Goal: Information Seeking & Learning: Learn about a topic

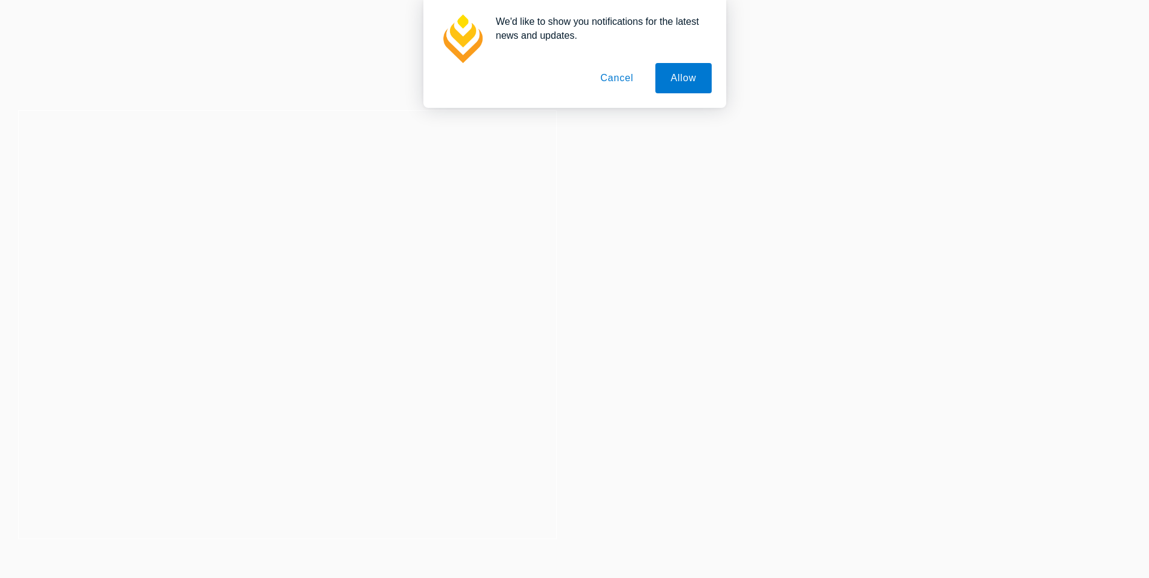
drag, startPoint x: 0, startPoint y: 0, endPoint x: 286, endPoint y: 323, distance: 431.5
click at [286, 323] on link "Explore Dates" at bounding box center [287, 320] width 81 height 24
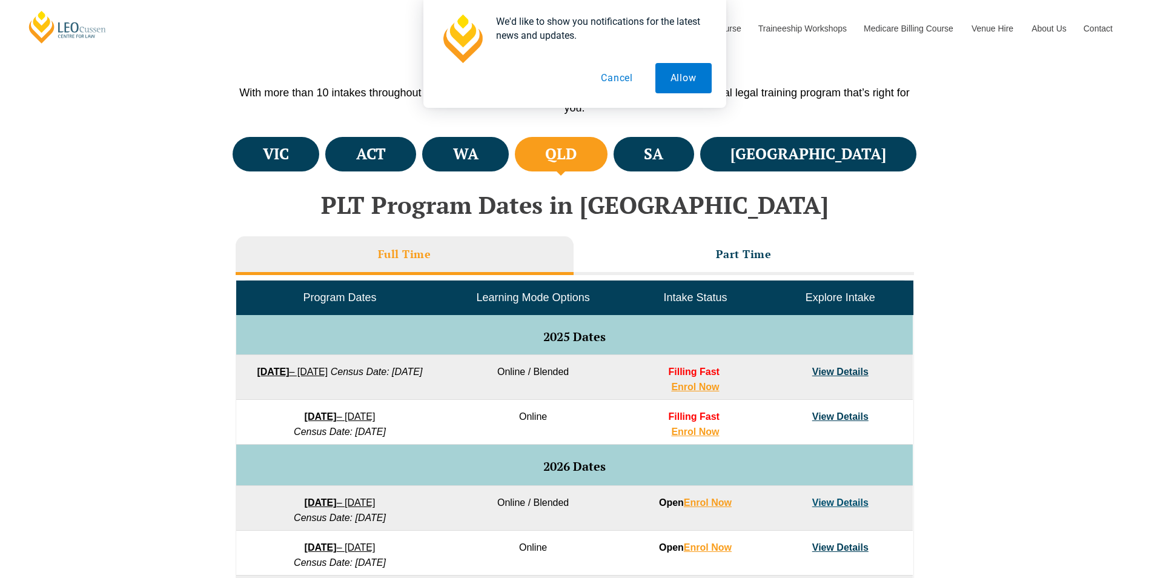
drag, startPoint x: 679, startPoint y: 85, endPoint x: 638, endPoint y: 107, distance: 45.8
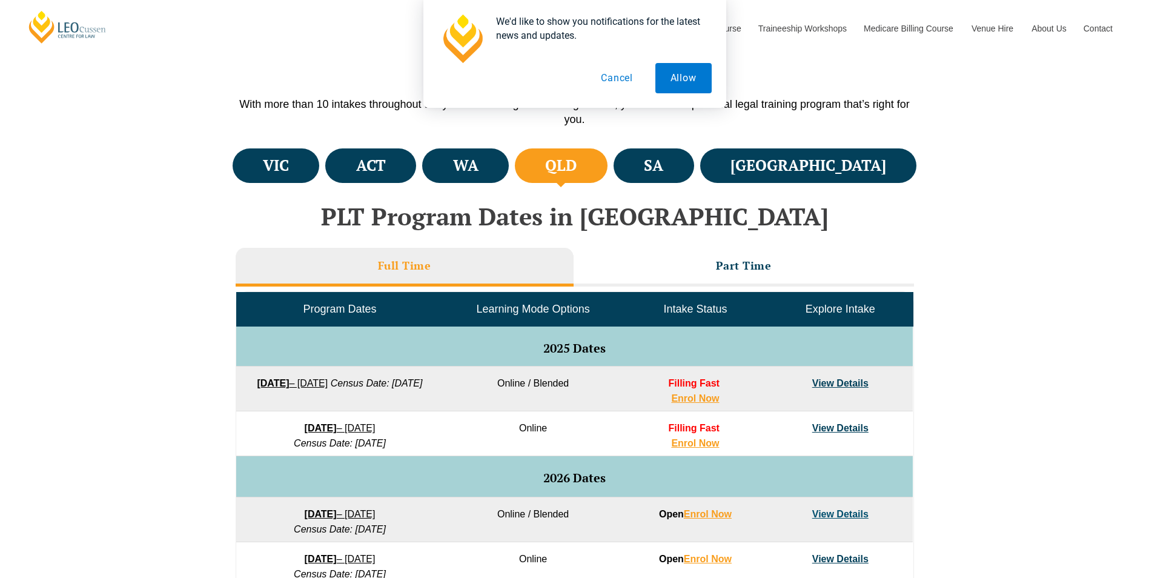
click at [615, 78] on button "Cancel" at bounding box center [616, 78] width 62 height 30
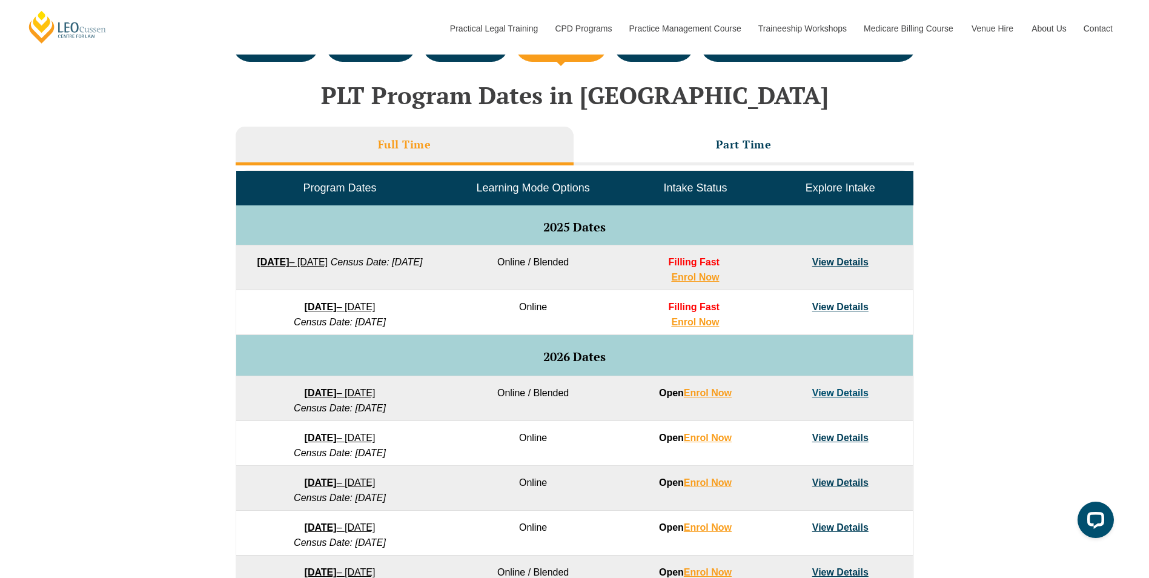
scroll to position [0, 0]
drag, startPoint x: 563, startPoint y: 266, endPoint x: 495, endPoint y: 256, distance: 69.1
click at [495, 256] on td "Online / Blended" at bounding box center [532, 267] width 179 height 45
drag, startPoint x: 495, startPoint y: 256, endPoint x: 584, endPoint y: 285, distance: 94.2
click at [584, 285] on td "Online / Blended" at bounding box center [532, 267] width 179 height 45
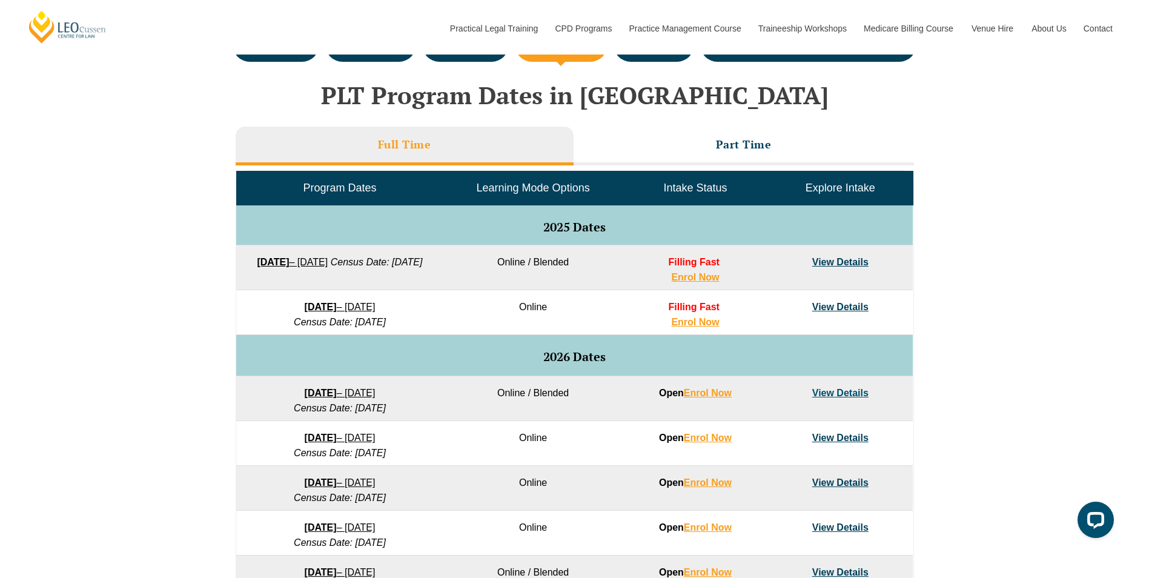
drag, startPoint x: 415, startPoint y: 315, endPoint x: 390, endPoint y: 317, distance: 25.5
click at [390, 317] on td "8 December 2025 – 8 May 2026 Census Date: 19 January 2026" at bounding box center [339, 312] width 207 height 45
click at [832, 264] on link "View Details" at bounding box center [840, 262] width 56 height 10
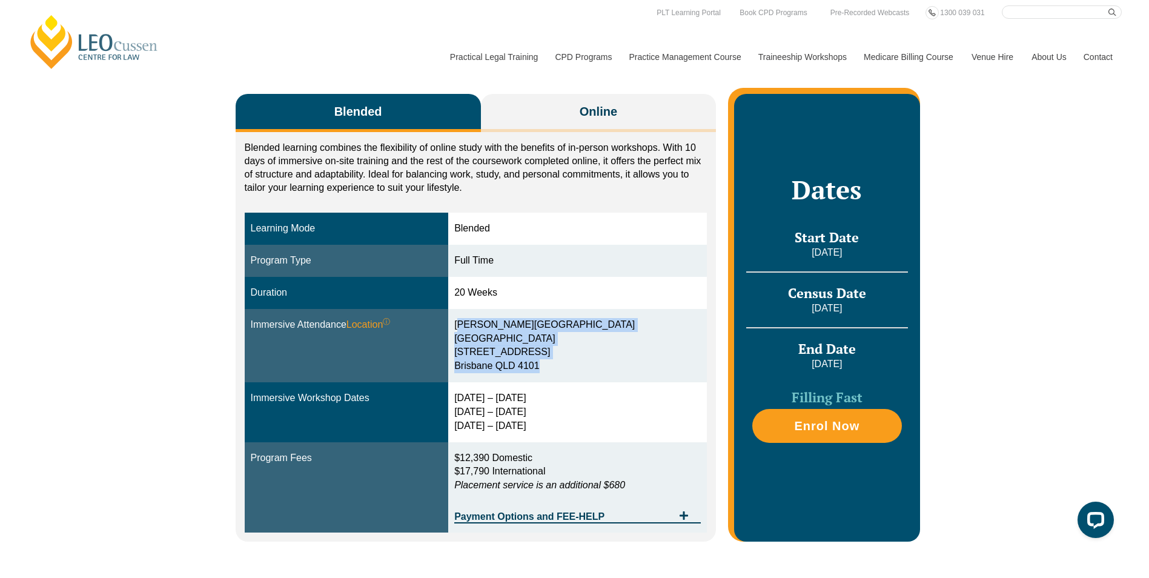
click at [559, 430] on tbody "Learning Mode Blended Program Type Full Time Duration 20 Weeks Immersive Attend…" at bounding box center [476, 373] width 463 height 320
drag, startPoint x: 559, startPoint y: 430, endPoint x: 625, endPoint y: 432, distance: 65.4
click at [625, 432] on div "29 Sep – 2 Oct 2025 9 – 11 Dec 2025 10 – 12 Feb 2026" at bounding box center [577, 412] width 246 height 42
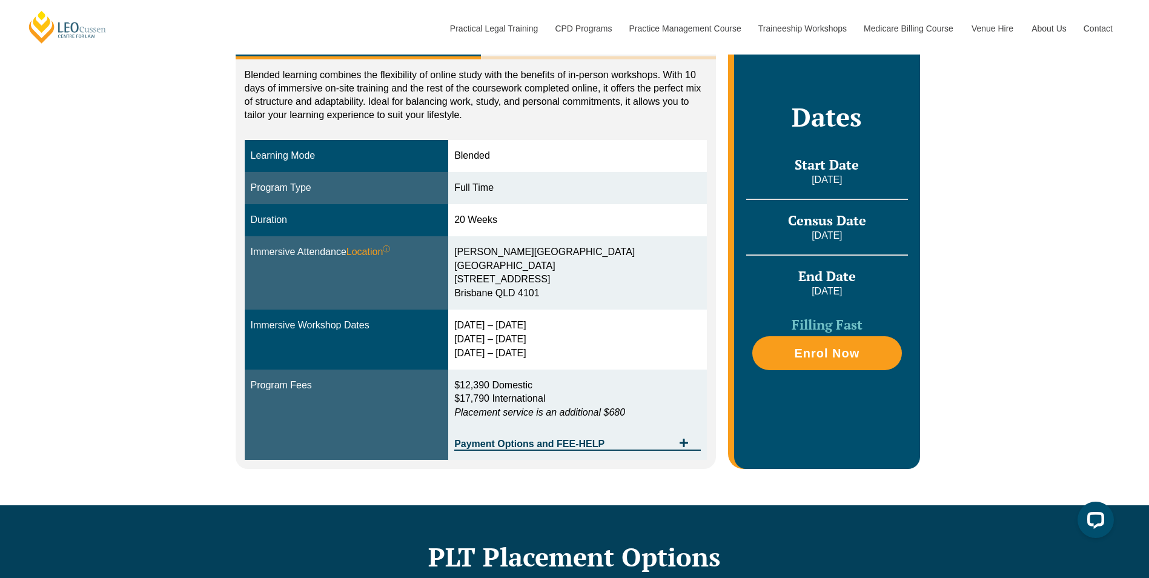
scroll to position [179, 0]
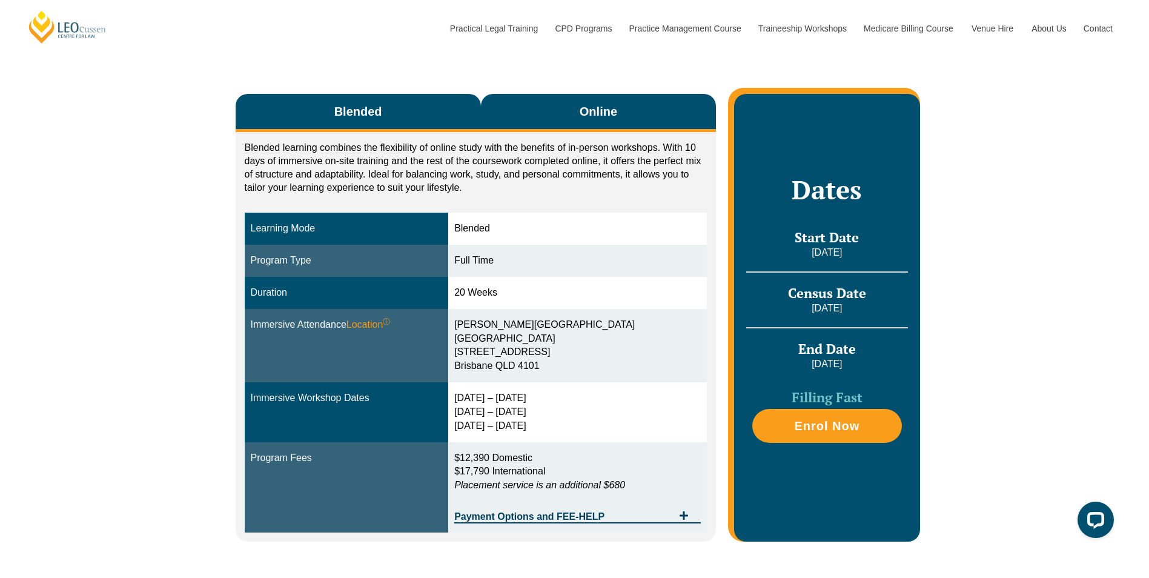
click at [585, 116] on span "Online" at bounding box center [598, 111] width 38 height 17
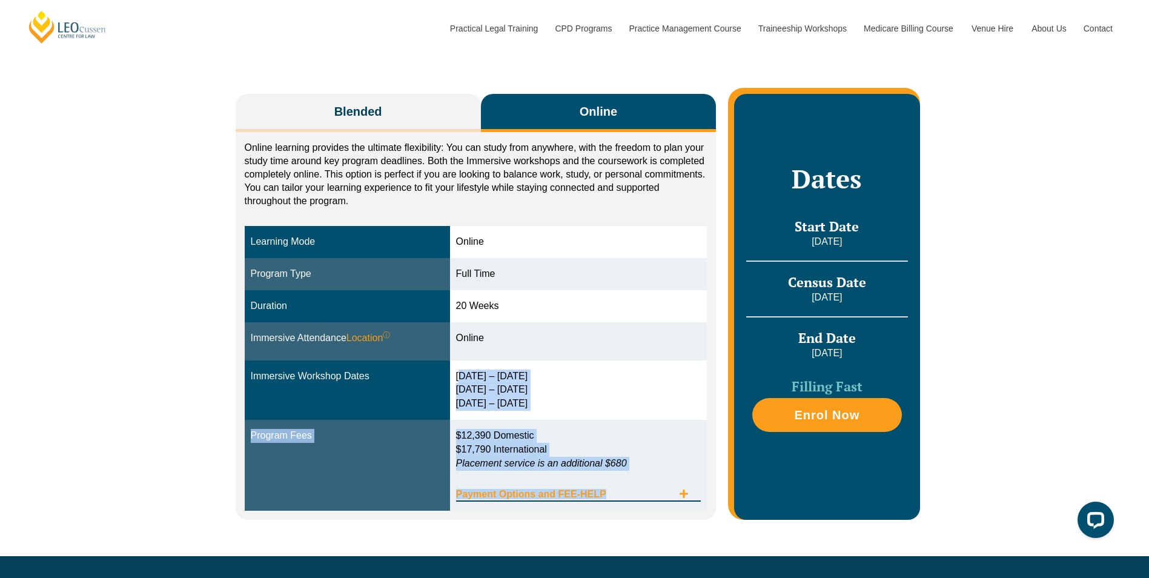
drag, startPoint x: 455, startPoint y: 375, endPoint x: 621, endPoint y: 484, distance: 198.3
click at [621, 484] on tbody "Learning Mode Online Program Type Full Time Duration 20 Weeks Immersive Attenda…" at bounding box center [476, 368] width 463 height 284
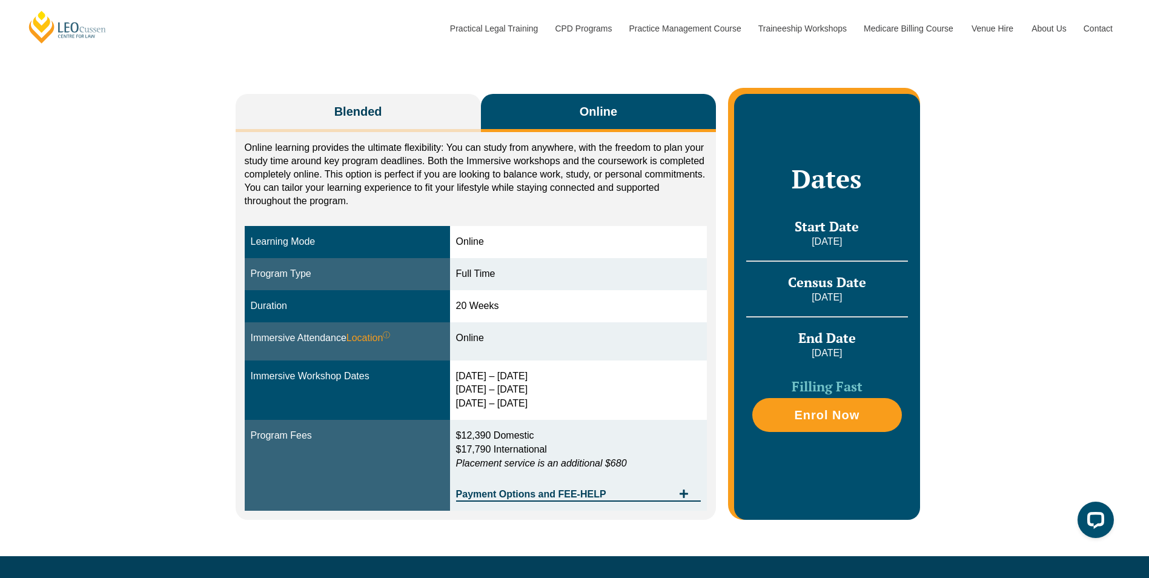
drag, startPoint x: 621, startPoint y: 484, endPoint x: 587, endPoint y: 265, distance: 222.3
click at [587, 265] on td "Full Time" at bounding box center [578, 274] width 257 height 32
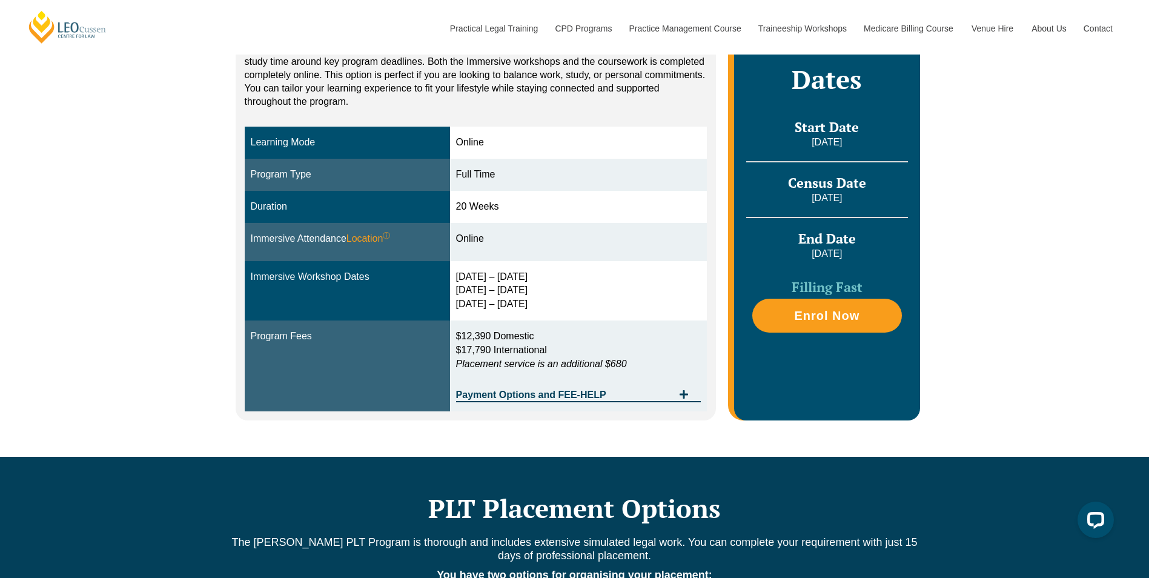
scroll to position [303, 0]
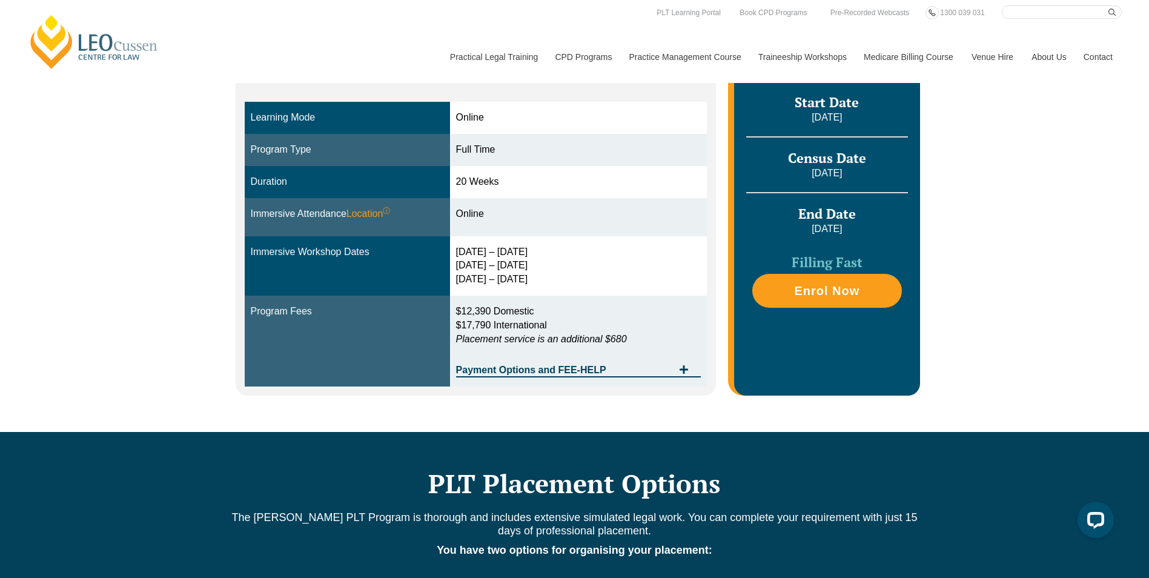
drag, startPoint x: 461, startPoint y: 248, endPoint x: 557, endPoint y: 280, distance: 100.9
click at [557, 280] on div "30 Sep – 3 Oct 2025 10 – 12 Dec 2025 11 – 13 Feb 2026" at bounding box center [578, 266] width 245 height 42
drag, startPoint x: 557, startPoint y: 280, endPoint x: 605, endPoint y: 274, distance: 48.3
click at [605, 274] on div "30 Sep – 3 Oct 2025 10 – 12 Dec 2025 11 – 13 Feb 2026" at bounding box center [578, 266] width 245 height 42
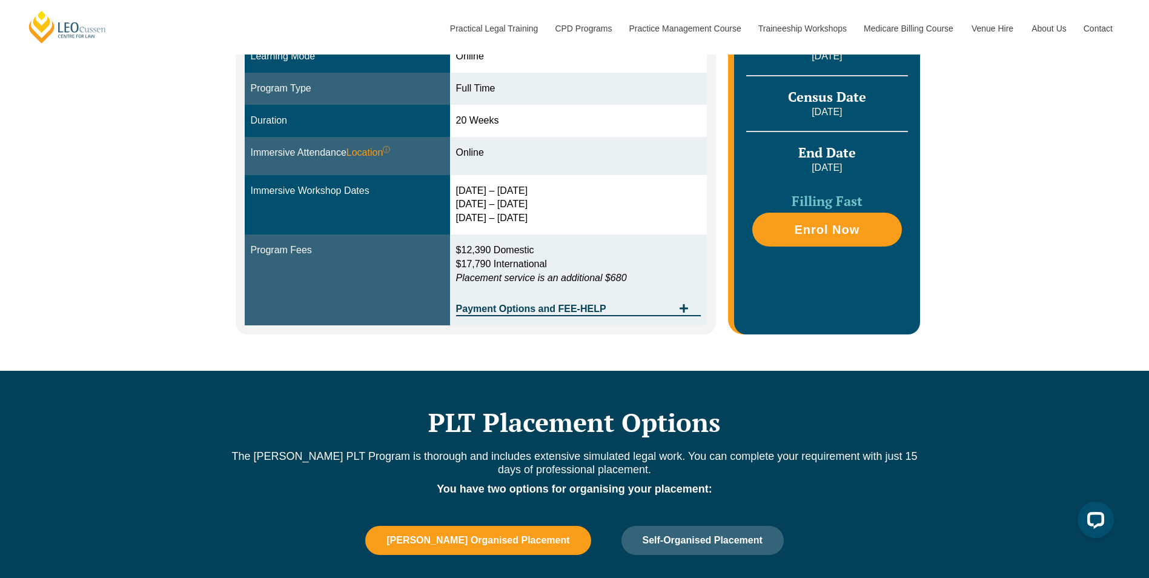
scroll to position [242, 0]
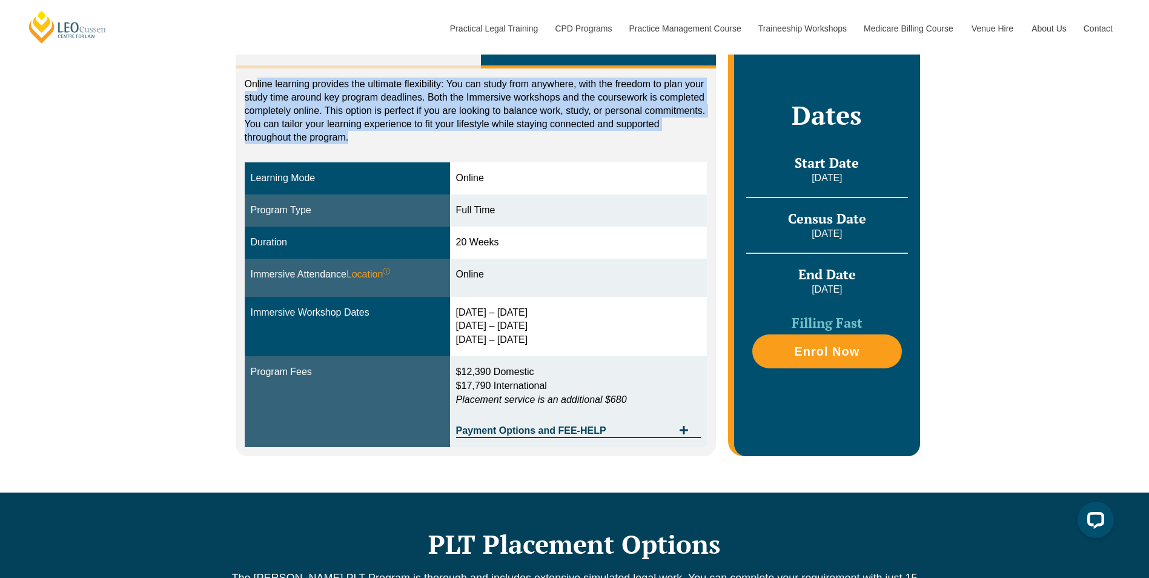
drag, startPoint x: 256, startPoint y: 80, endPoint x: 366, endPoint y: 160, distance: 136.5
click at [366, 160] on div "Online learning provides the ultimate flexibility: You can study from anywhere,…" at bounding box center [476, 261] width 481 height 387
drag, startPoint x: 366, startPoint y: 160, endPoint x: 340, endPoint y: 132, distance: 38.6
click at [340, 132] on p "Online learning provides the ultimate flexibility: You can study from anywhere,…" at bounding box center [476, 110] width 463 height 67
drag, startPoint x: 363, startPoint y: 136, endPoint x: 337, endPoint y: 76, distance: 65.3
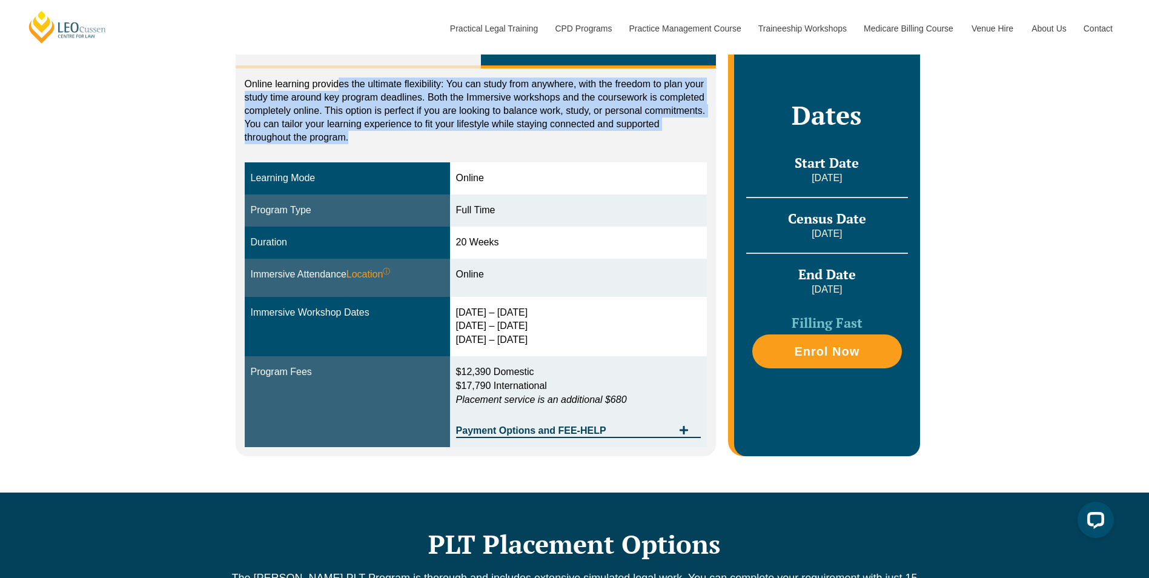
click at [337, 76] on div "Online learning provides the ultimate flexibility: You can study from anywhere,…" at bounding box center [476, 261] width 481 height 387
drag, startPoint x: 337, startPoint y: 76, endPoint x: 488, endPoint y: 128, distance: 160.1
click at [488, 128] on p "Online learning provides the ultimate flexibility: You can study from anywhere,…" at bounding box center [476, 110] width 463 height 67
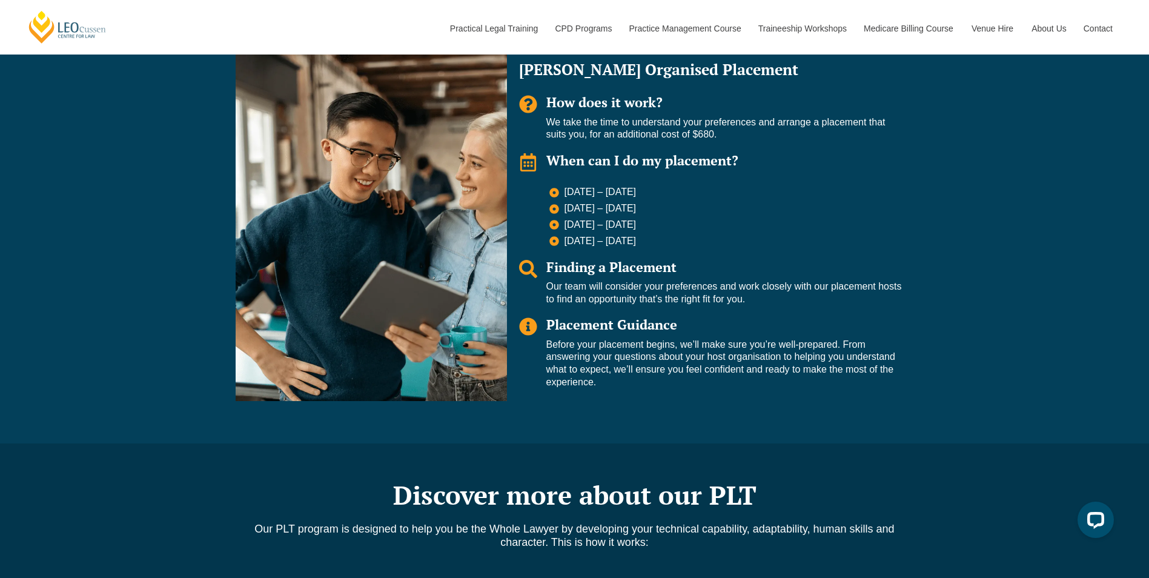
scroll to position [908, 0]
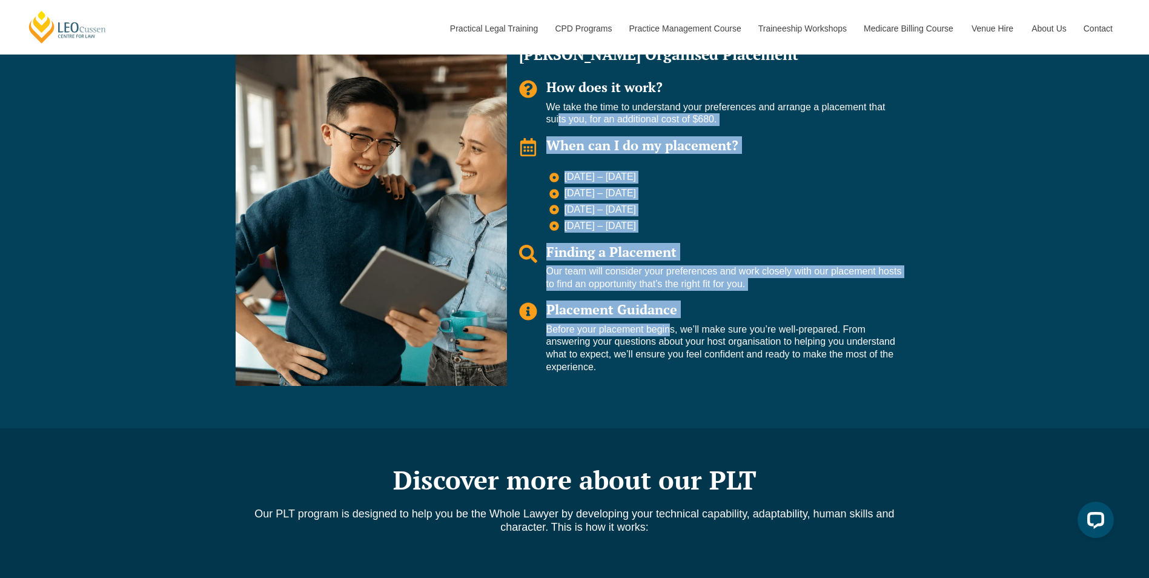
drag, startPoint x: 553, startPoint y: 127, endPoint x: 665, endPoint y: 322, distance: 224.5
click at [665, 322] on div "Leo Organised Placement How does it work? We take the time to understand your p…" at bounding box center [710, 210] width 407 height 351
